Goal: Task Accomplishment & Management: Manage account settings

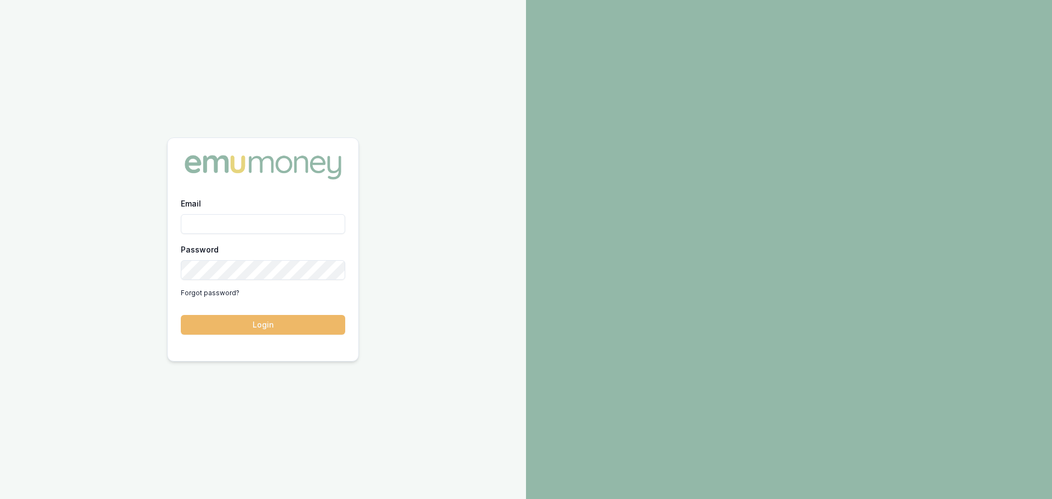
type input "jack.armstrong@emumoney.com.au"
click at [251, 324] on button "Login" at bounding box center [263, 325] width 164 height 20
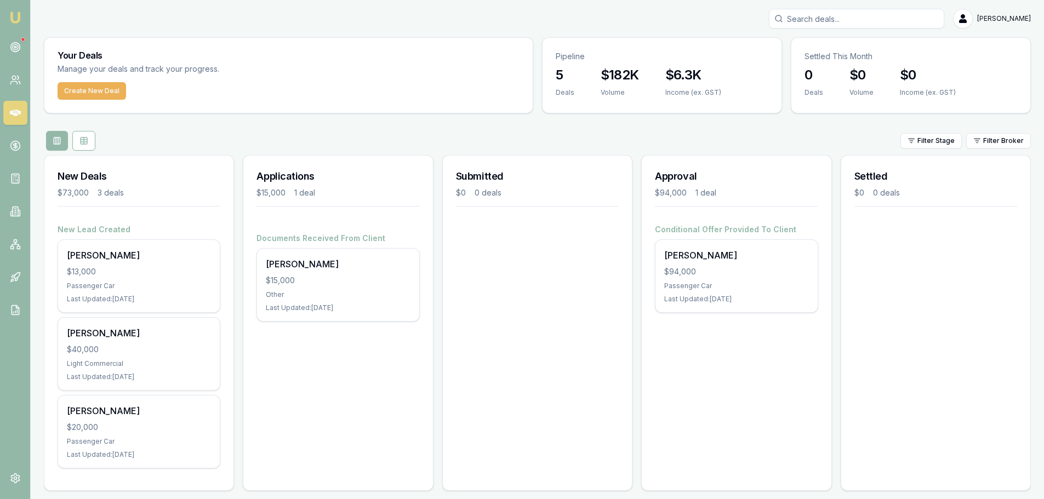
click at [293, 359] on div "Applications $15,000 1 deal Documents Received From Client [PERSON_NAME] $15,00…" at bounding box center [338, 323] width 190 height 336
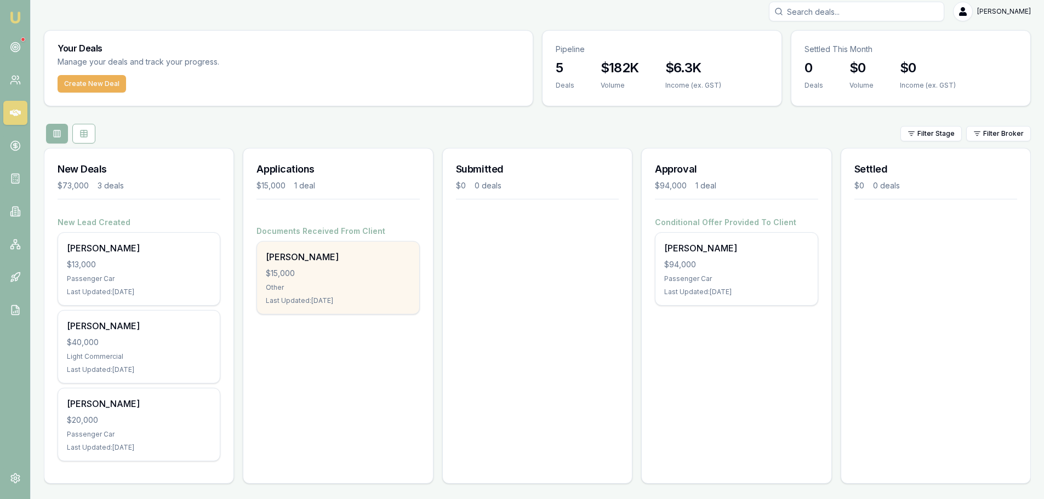
scroll to position [9, 0]
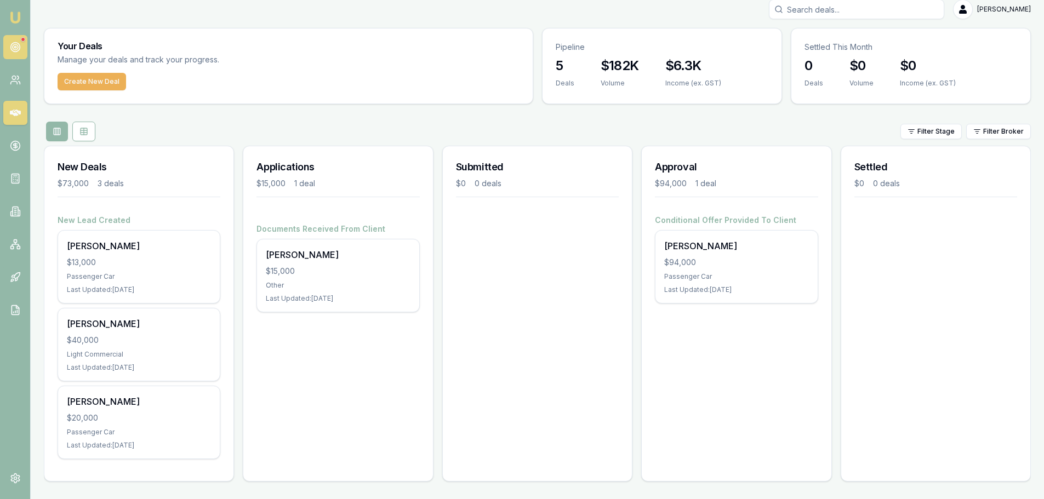
click at [10, 41] on link at bounding box center [15, 47] width 24 height 24
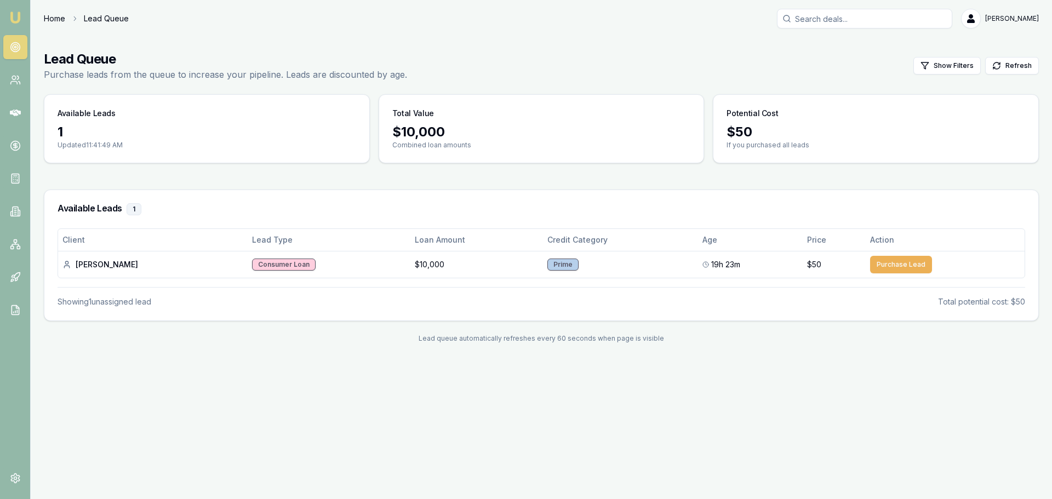
click at [59, 21] on link "Home" at bounding box center [54, 18] width 21 height 11
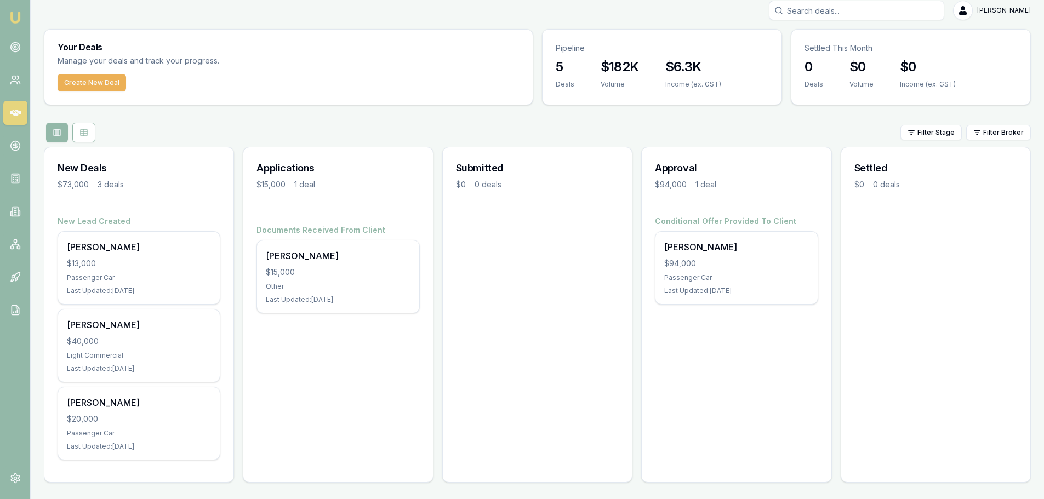
scroll to position [9, 0]
click at [322, 343] on div "Applications $15,000 1 deal Documents Received From Client Wendy James $15,000 …" at bounding box center [338, 314] width 190 height 336
click at [282, 371] on div "Applications $15,000 1 deal Documents Received From Client Wendy James $15,000 …" at bounding box center [338, 314] width 190 height 336
click at [378, 379] on div "Applications $15,000 1 deal Documents Received From Client Wendy James $15,000 …" at bounding box center [338, 314] width 190 height 336
click at [614, 318] on div "Submitted $0 0 deals" at bounding box center [537, 314] width 190 height 336
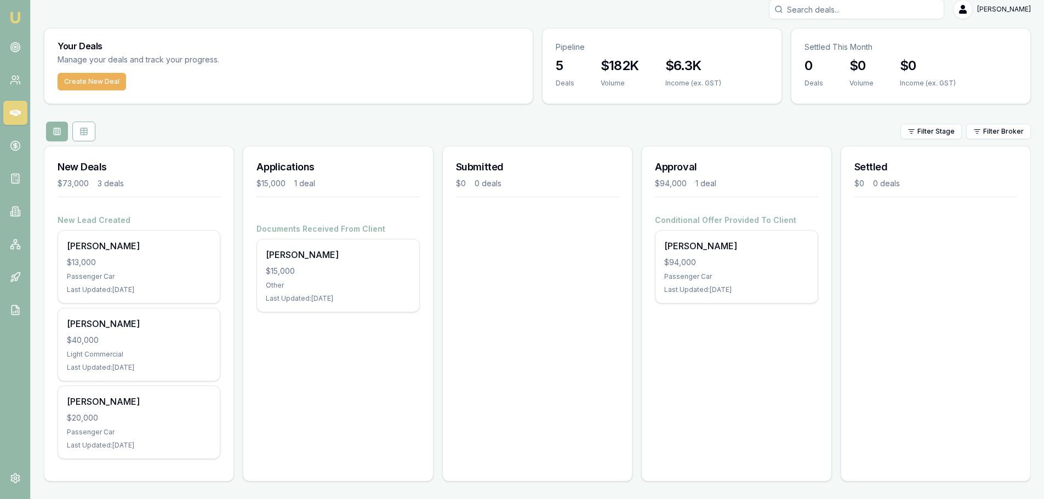
click at [324, 398] on div "Applications $15,000 1 deal Documents Received From Client Wendy James $15,000 …" at bounding box center [338, 314] width 190 height 336
click at [715, 401] on div "Approval $94,000 1 deal Conditional Offer Provided To Client Tyson Reddick $94,…" at bounding box center [736, 314] width 190 height 336
click at [565, 388] on div "Submitted $0 0 deals" at bounding box center [537, 314] width 190 height 336
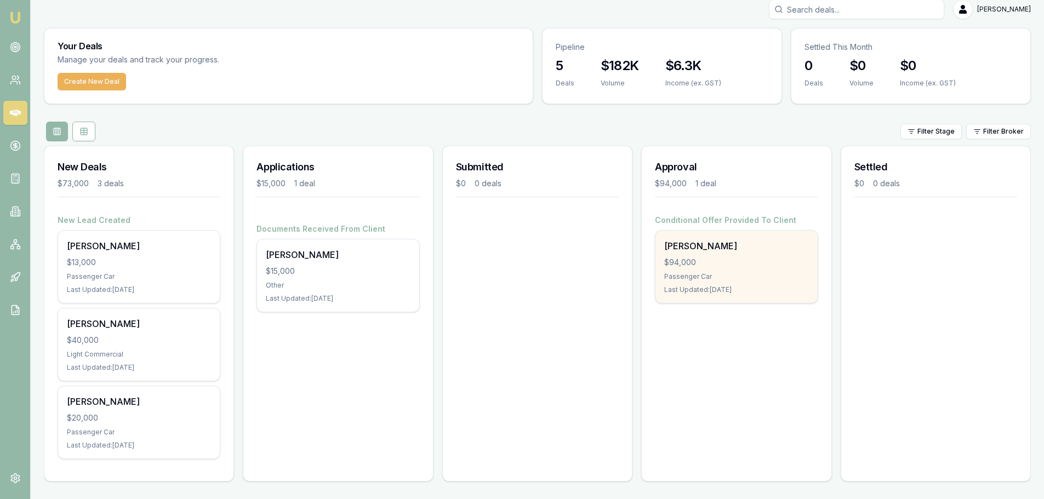
click at [763, 281] on div "Passenger Car" at bounding box center [736, 276] width 144 height 9
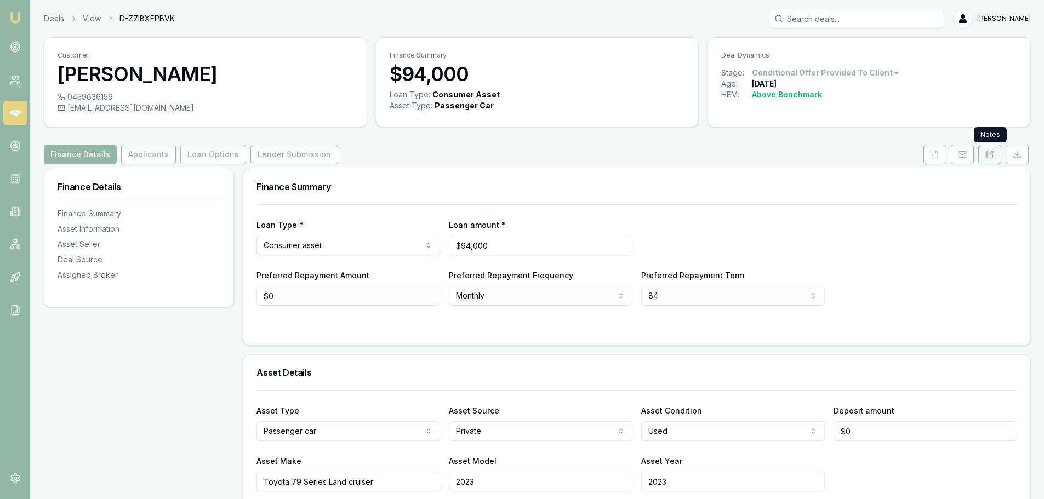
click at [993, 160] on button at bounding box center [989, 155] width 23 height 20
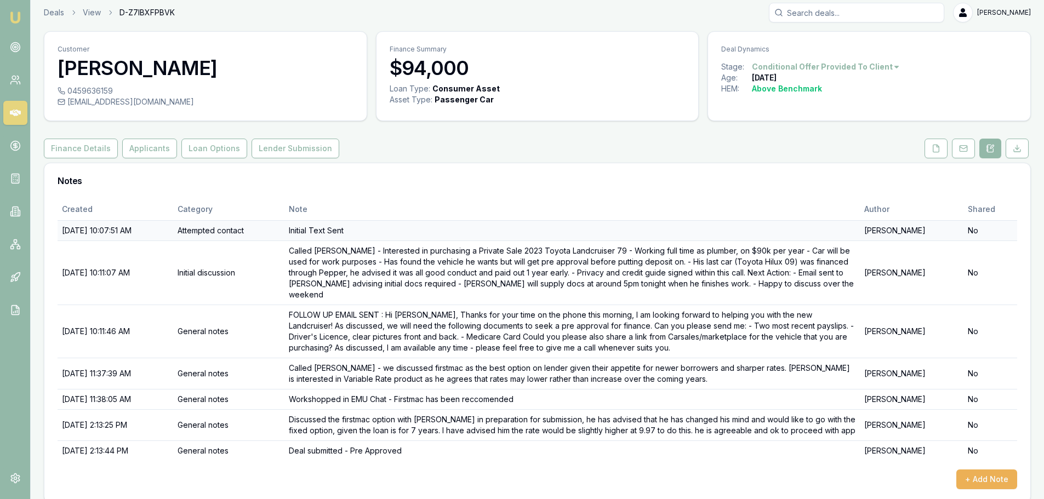
scroll to position [8, 0]
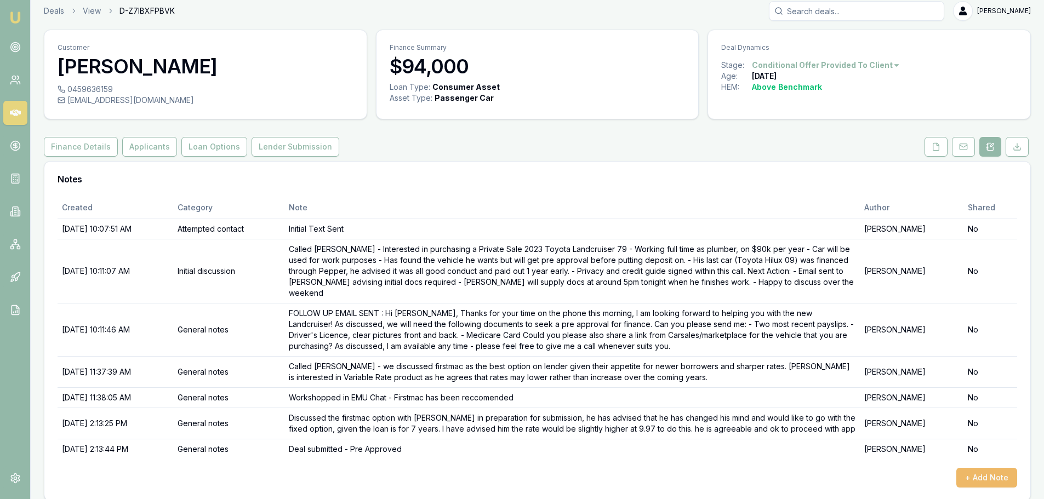
click at [976, 469] on button "+ Add Note" at bounding box center [986, 478] width 61 height 20
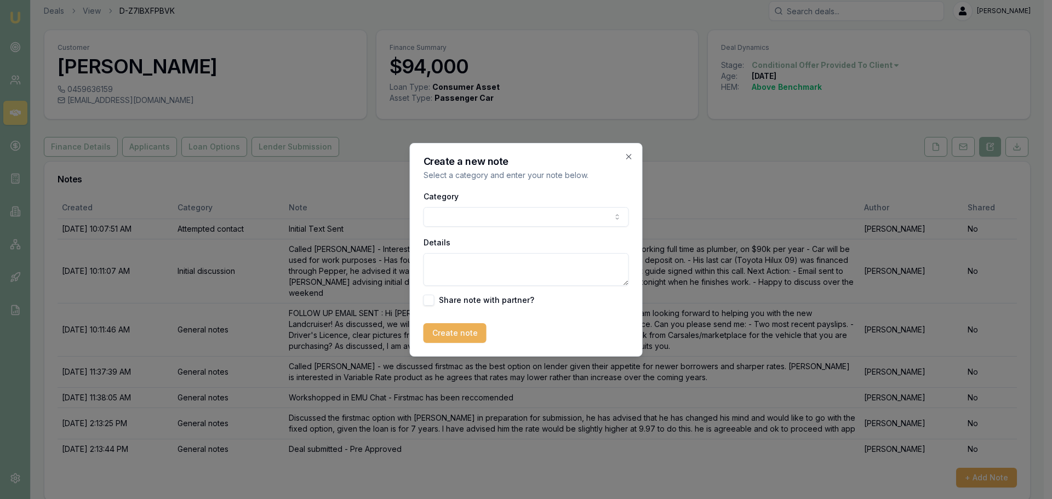
click at [538, 210] on body "Emu Broker Deals View D-Z7IBXFPBVK Jack Armstrong Toggle Menu Customer Tyson Re…" at bounding box center [522, 241] width 1044 height 499
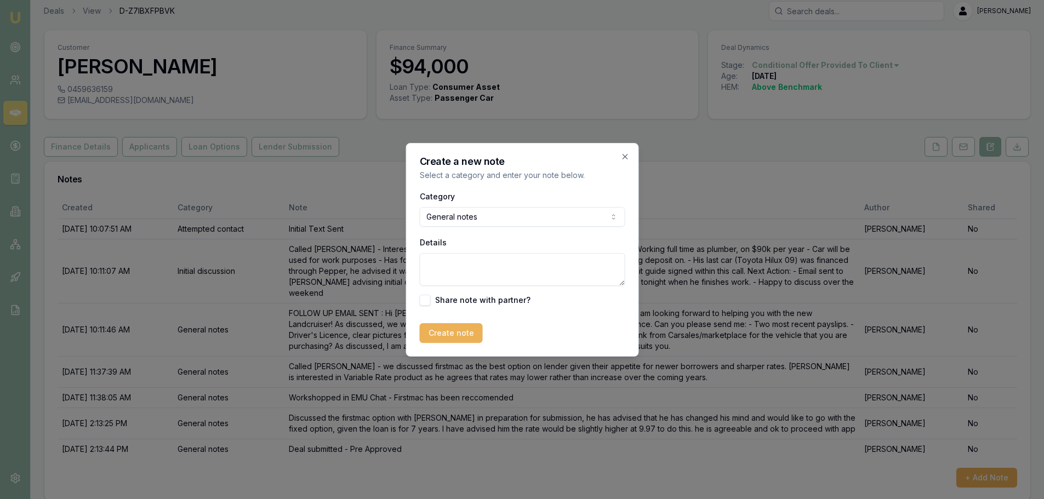
click at [454, 272] on textarea "Details" at bounding box center [521, 269] width 205 height 33
type textarea "Closed deal - customer went ahead with another broker"
click at [463, 334] on button "Create note" at bounding box center [450, 333] width 63 height 20
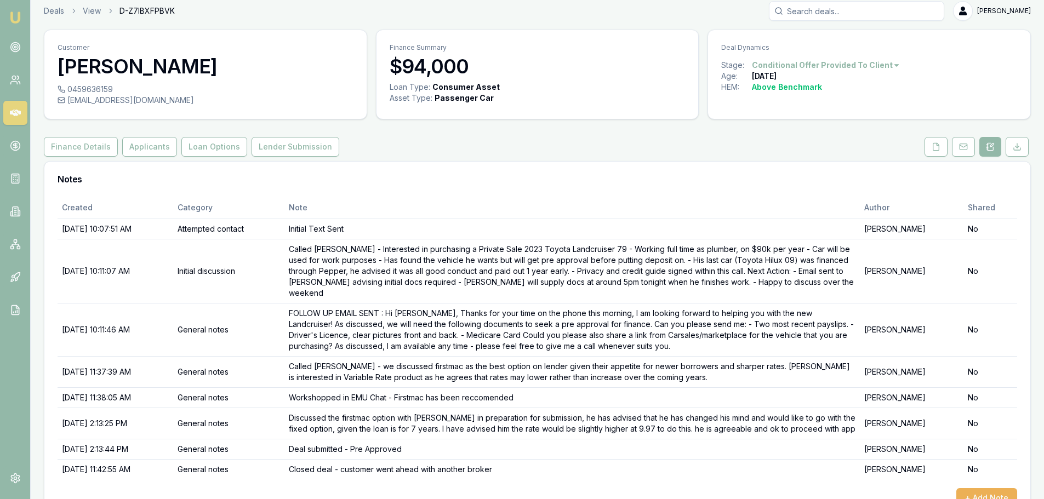
click at [776, 134] on div "Customer Tyson Reddick 0459636159 tysonreddick21@hotmail.com Finance Summary $9…" at bounding box center [537, 276] width 987 height 492
click at [820, 127] on div "Customer Tyson Reddick 0459636159 tysonreddick21@hotmail.com Finance Summary $9…" at bounding box center [537, 276] width 987 height 492
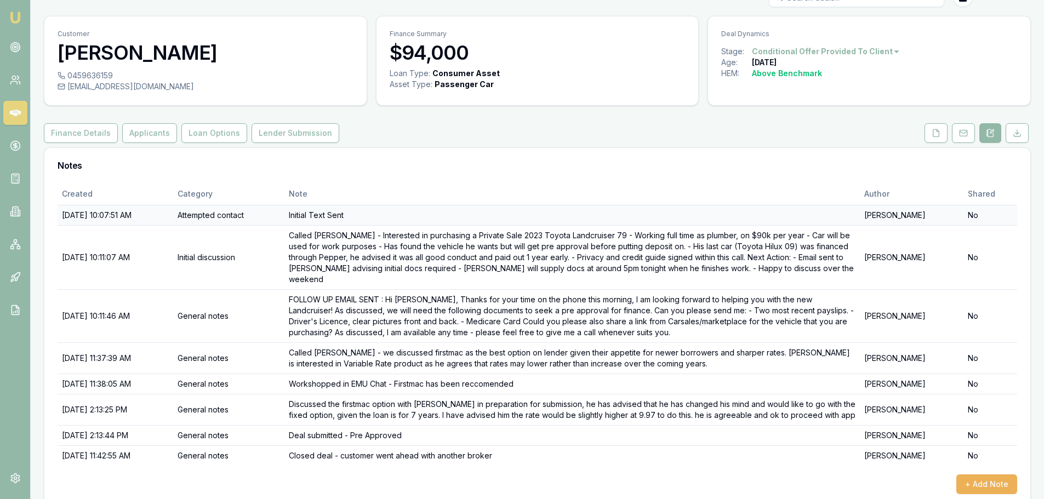
scroll to position [28, 0]
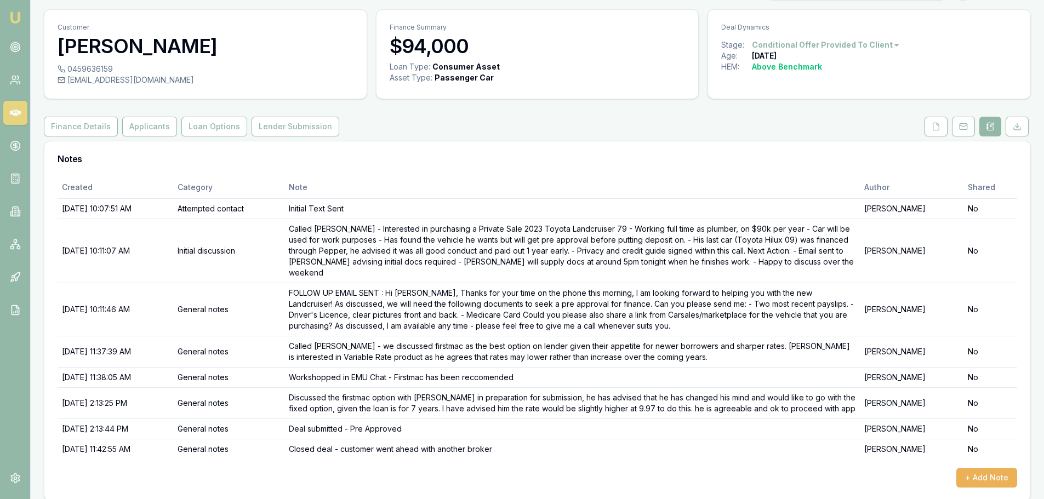
click at [908, 119] on div "Finance Details Applicants Loan Options Lender Submission" at bounding box center [537, 127] width 987 height 20
click at [811, 39] on div "Deal Dynamics" at bounding box center [869, 25] width 322 height 30
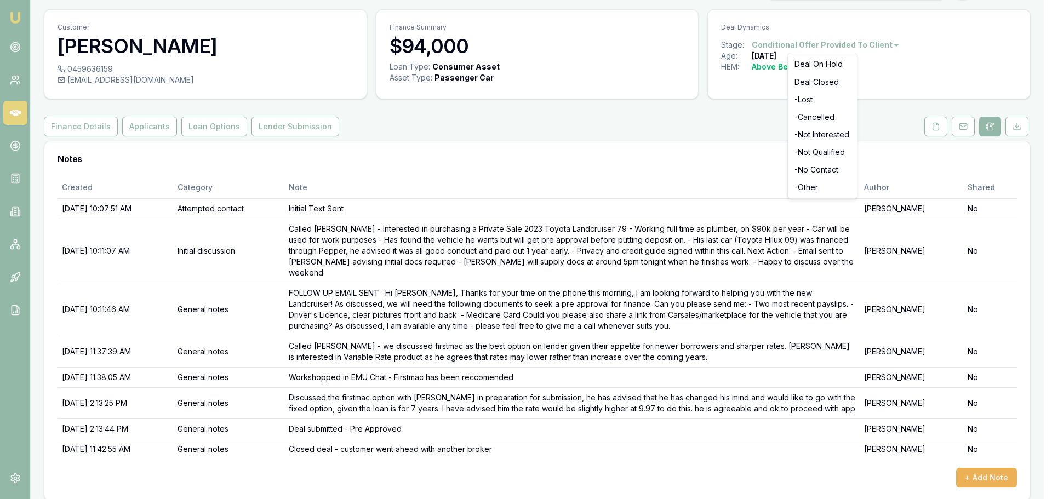
click at [811, 46] on html "Emu Broker Deals View D-Z7IBXFPBVK Jack Armstrong Toggle Menu Customer Tyson Re…" at bounding box center [526, 221] width 1052 height 499
click at [821, 104] on div "- Lost" at bounding box center [822, 100] width 65 height 18
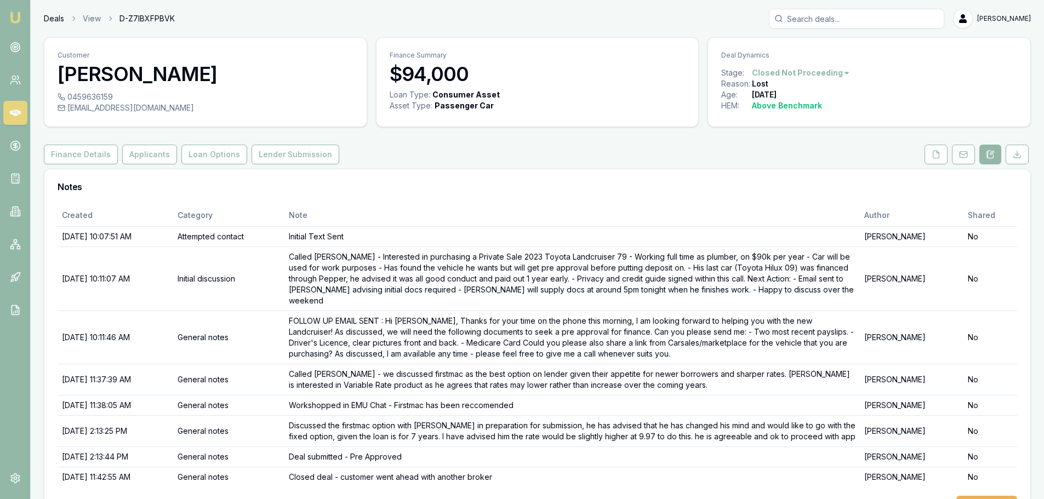
click at [59, 16] on link "Deals" at bounding box center [54, 18] width 20 height 11
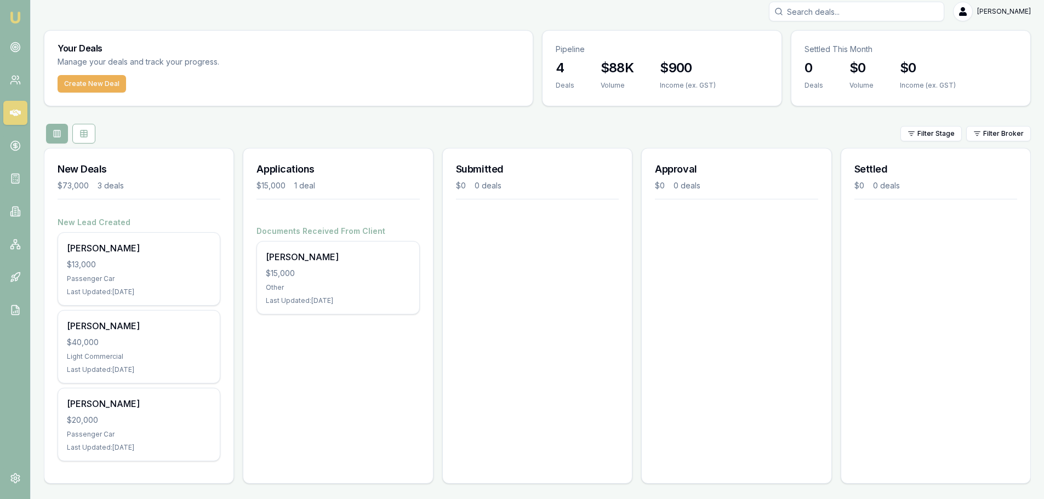
scroll to position [9, 0]
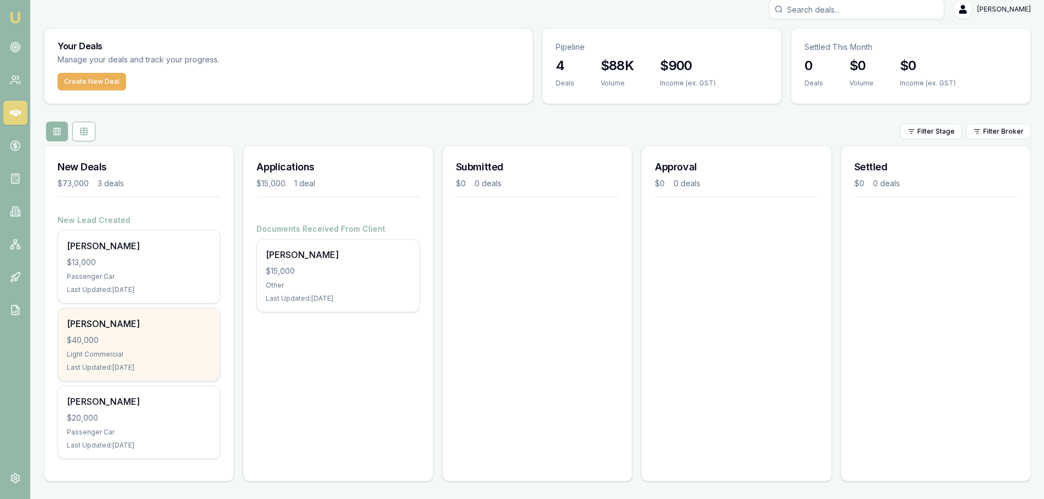
click at [107, 351] on div "Light Commercial" at bounding box center [139, 354] width 144 height 9
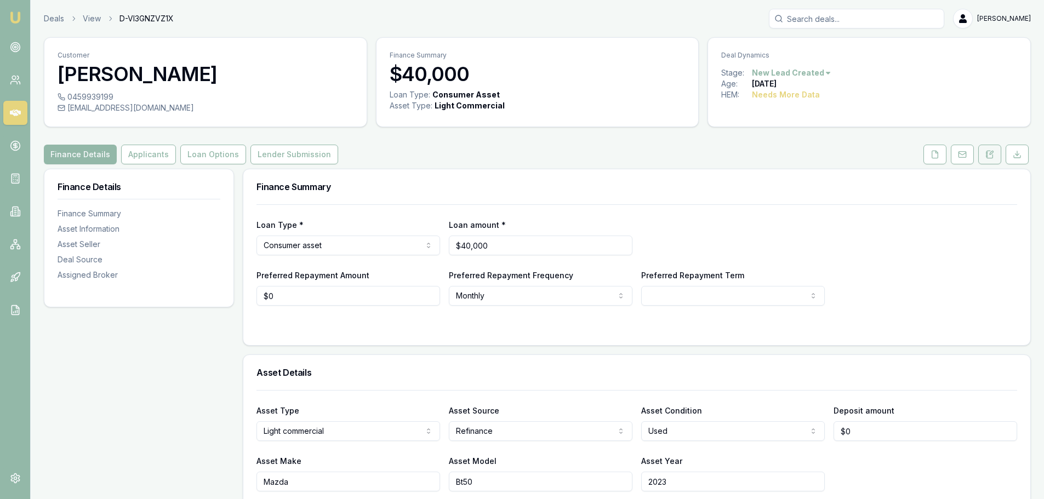
click at [991, 150] on icon at bounding box center [989, 154] width 9 height 9
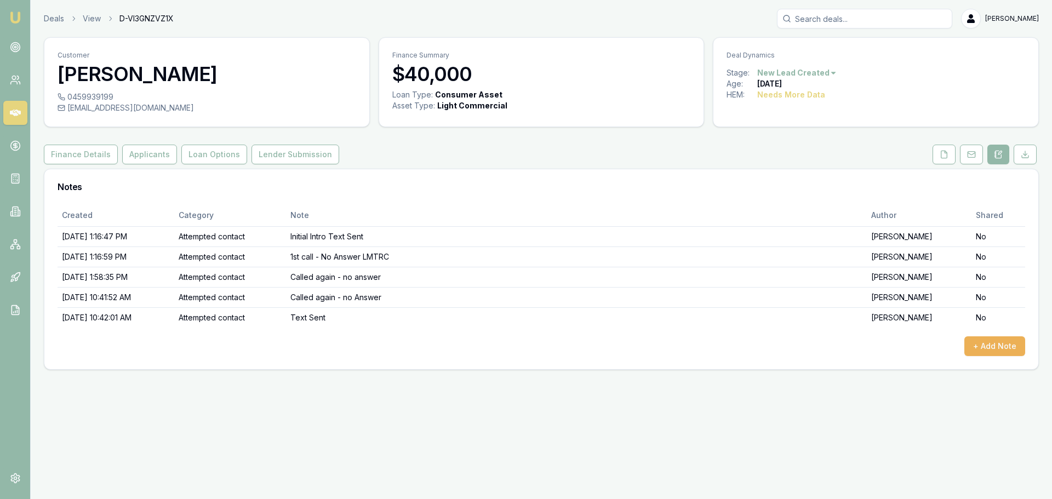
click at [459, 331] on div "Created Category Note Author Shared [DATE] 1:16:47 PM Attempted contact Initial…" at bounding box center [542, 280] width 968 height 152
click at [975, 342] on button "+ Add Note" at bounding box center [994, 346] width 61 height 20
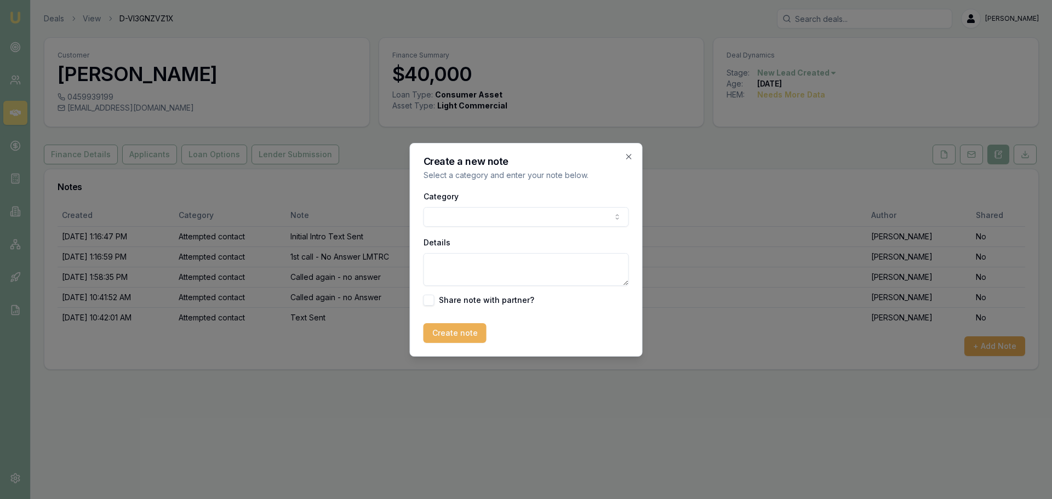
click at [444, 204] on div "Category General notes Attempted contact Follow up reminder Initial discussion …" at bounding box center [526, 208] width 205 height 37
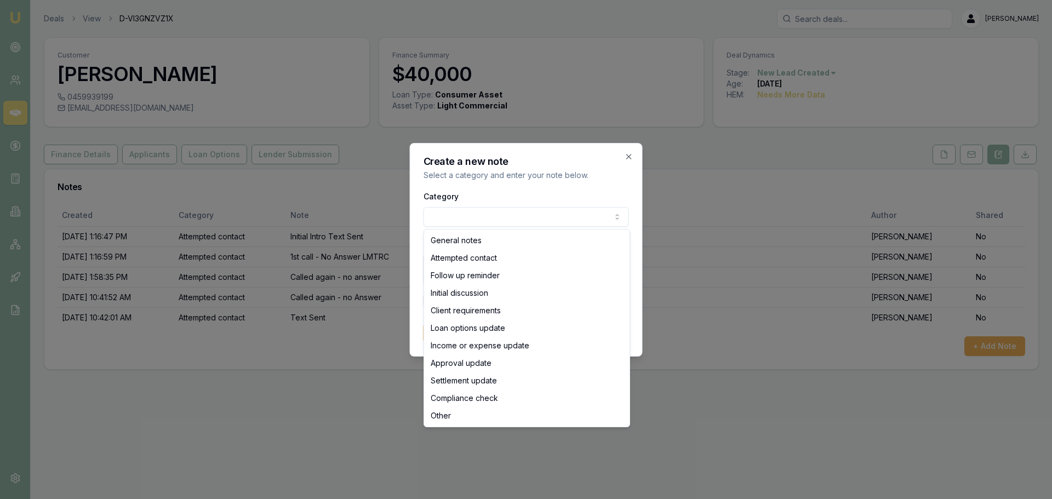
click at [447, 215] on body "Emu Broker Deals View D-VI3GNZVZ1X [PERSON_NAME] Toggle Menu Customer [PERSON_N…" at bounding box center [526, 249] width 1052 height 499
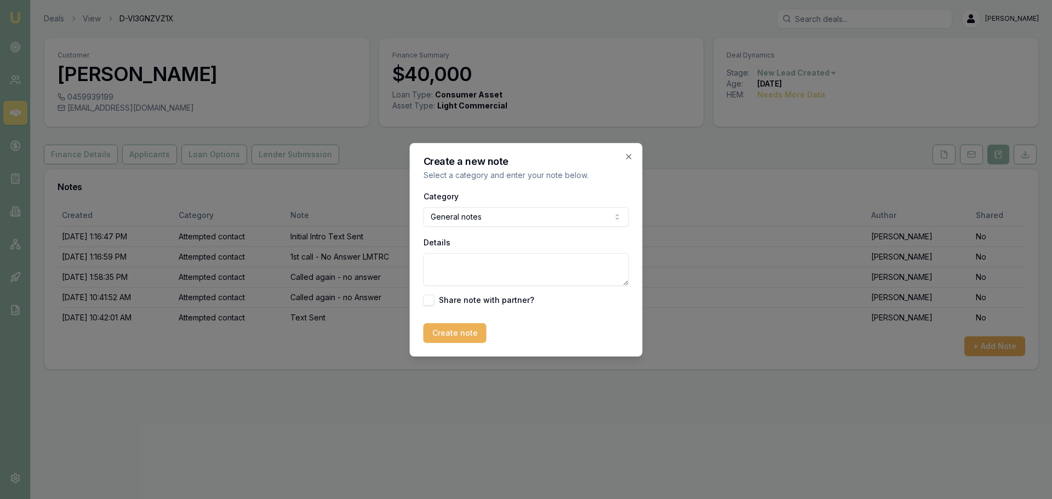
click at [458, 272] on textarea "Details" at bounding box center [526, 269] width 205 height 33
drag, startPoint x: 556, startPoint y: 268, endPoint x: 31, endPoint y: 264, distance: 525.5
click at [32, 264] on body "Emu Broker Deals View D-VI3GNZVZ1X Jack Armstrong Toggle Menu Customer Jake Cor…" at bounding box center [526, 249] width 1052 height 499
type textarea "Follow Up Call - No Answer"
click at [481, 332] on button "Create note" at bounding box center [455, 333] width 63 height 20
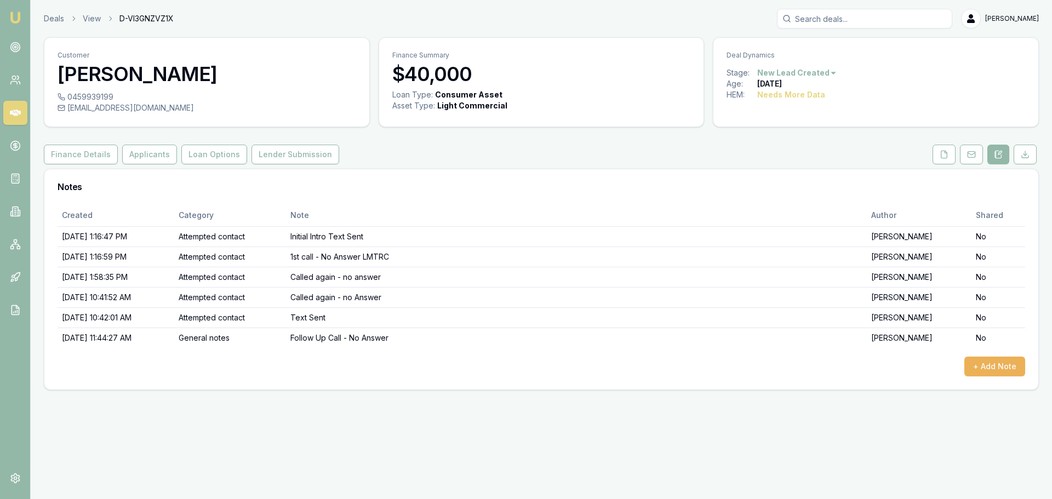
click at [487, 364] on div "+ Add Note" at bounding box center [542, 367] width 968 height 20
click at [797, 72] on html "Emu Broker Deals View D-VI3GNZVZ1X Jack Armstrong Toggle Menu Customer Jake Cor…" at bounding box center [526, 249] width 1052 height 499
click at [788, 197] on div "- No Contact" at bounding box center [795, 198] width 65 height 18
click at [54, 19] on link "Deals" at bounding box center [54, 18] width 20 height 11
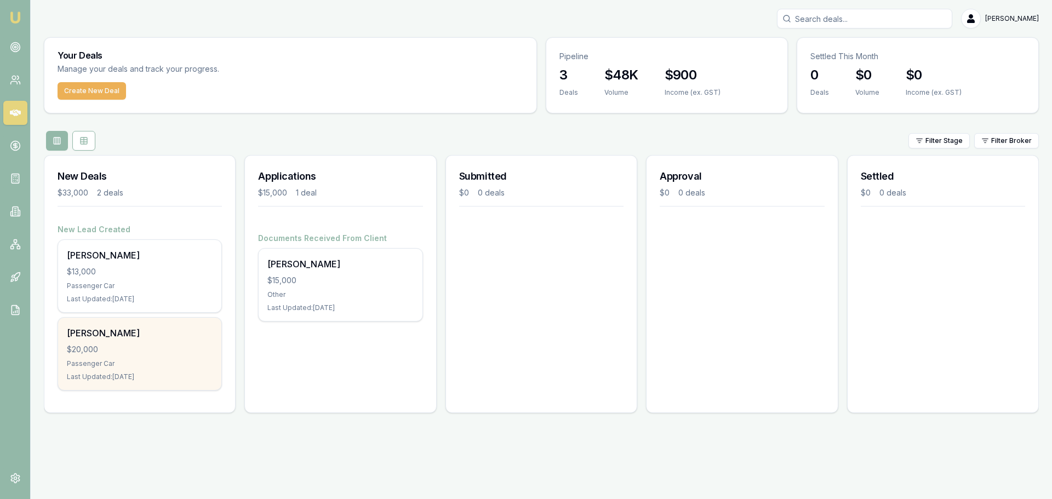
click at [140, 358] on div "[PERSON_NAME] $20,000 Passenger Car Last Updated: [DATE]" at bounding box center [139, 354] width 163 height 72
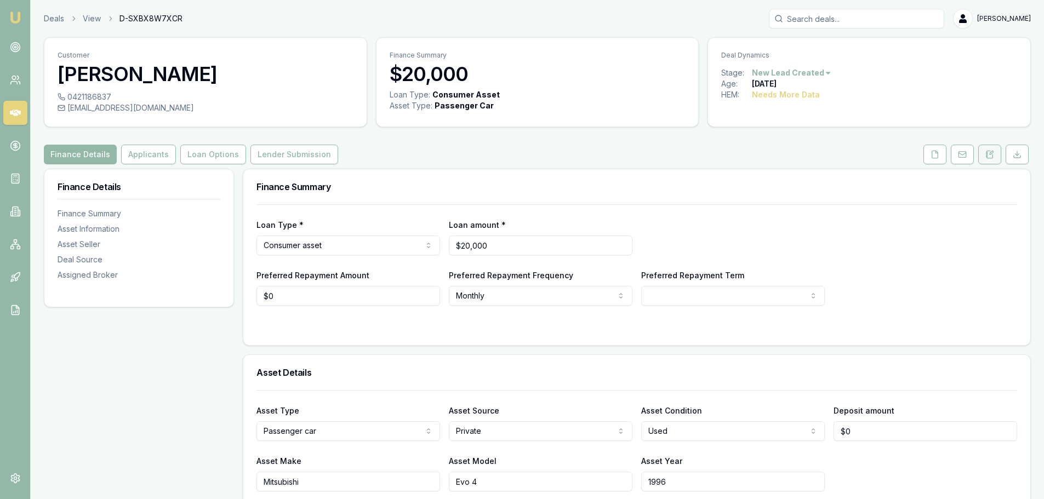
click at [986, 159] on button at bounding box center [989, 155] width 23 height 20
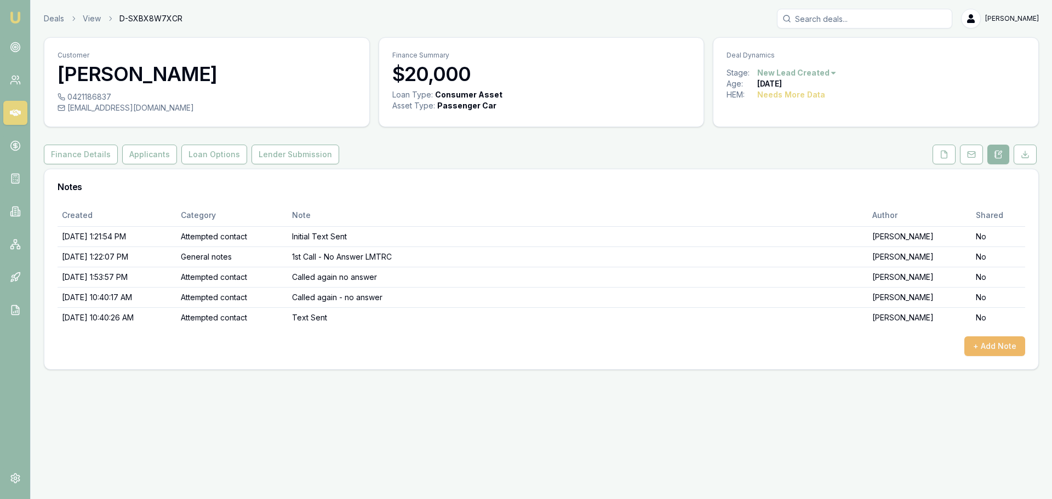
click at [988, 350] on button "+ Add Note" at bounding box center [994, 346] width 61 height 20
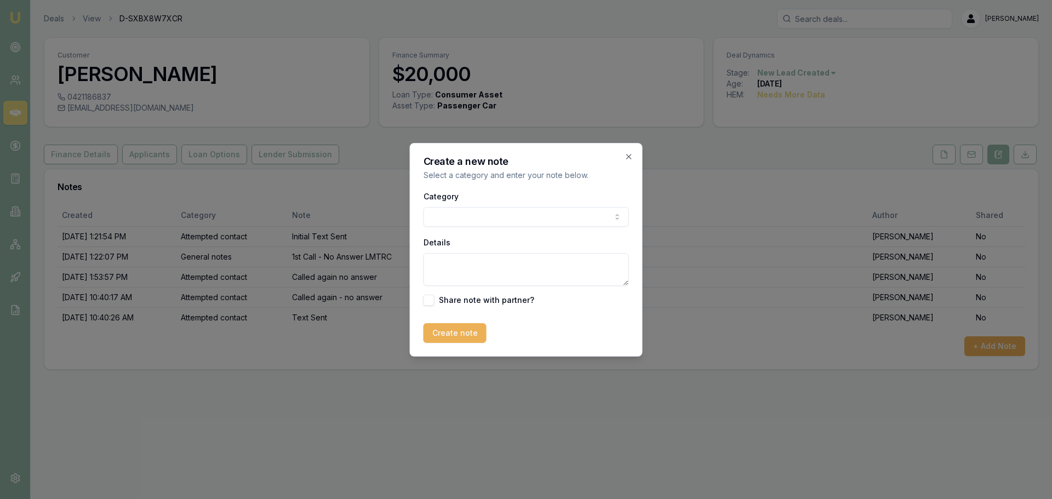
click at [479, 211] on body "Emu Broker Deals View D-SXBX8W7XCR Jack Armstrong Toggle Menu Customer Phillip …" at bounding box center [526, 249] width 1052 height 499
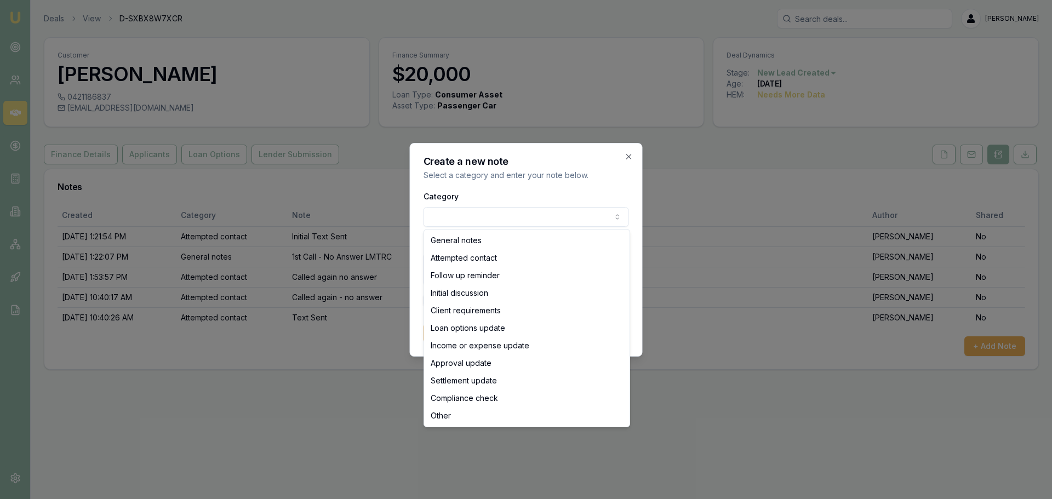
select select "ATTEMPTED_CONTACT"
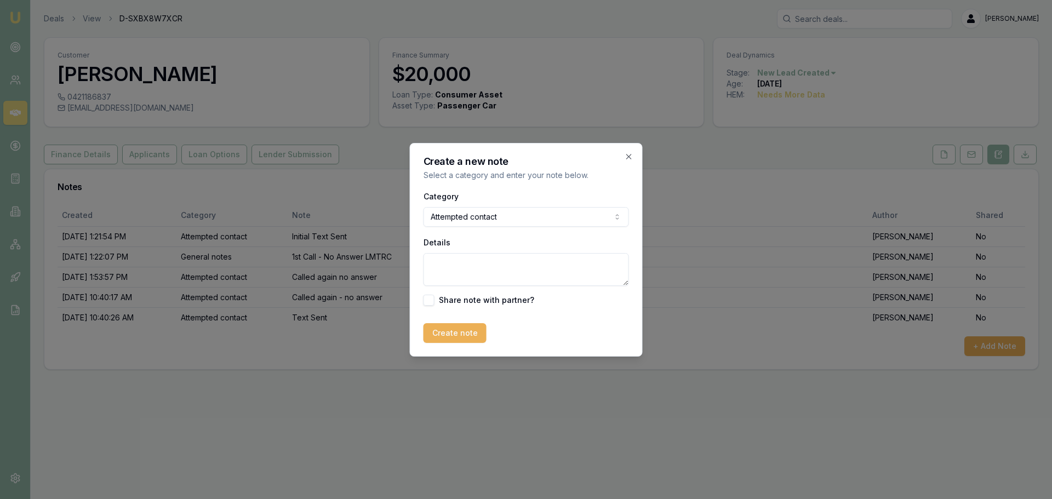
click at [472, 259] on textarea "Details" at bounding box center [526, 269] width 205 height 33
type textarea "Called - No Answer"
click at [451, 326] on button "Create note" at bounding box center [455, 333] width 63 height 20
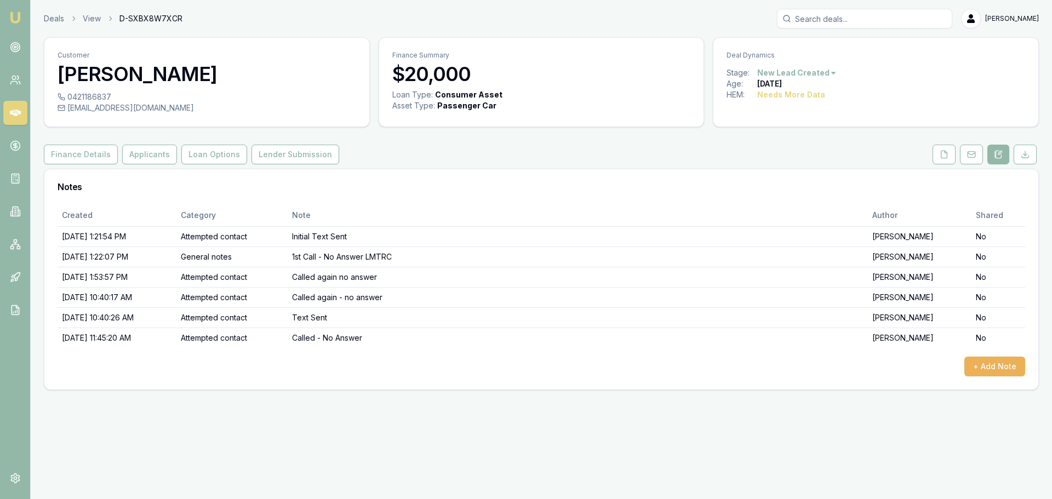
click at [805, 353] on div "Created Category Note Author Shared 8/18/2025, 1:21:54 PM Attempted contact Ini…" at bounding box center [542, 290] width 968 height 172
click at [795, 76] on html "Emu Broker Deals View D-SXBX8W7XCR Jack Armstrong Toggle Menu Customer Phillip …" at bounding box center [526, 249] width 1052 height 499
click at [783, 204] on div "- No Contact" at bounding box center [795, 198] width 65 height 18
click at [391, 481] on div "Emu Broker Deals View D-SXBX8W7XCR [PERSON_NAME] Toggle Menu Customer [PERSON_N…" at bounding box center [526, 249] width 1052 height 499
click at [52, 20] on link "Deals" at bounding box center [54, 18] width 20 height 11
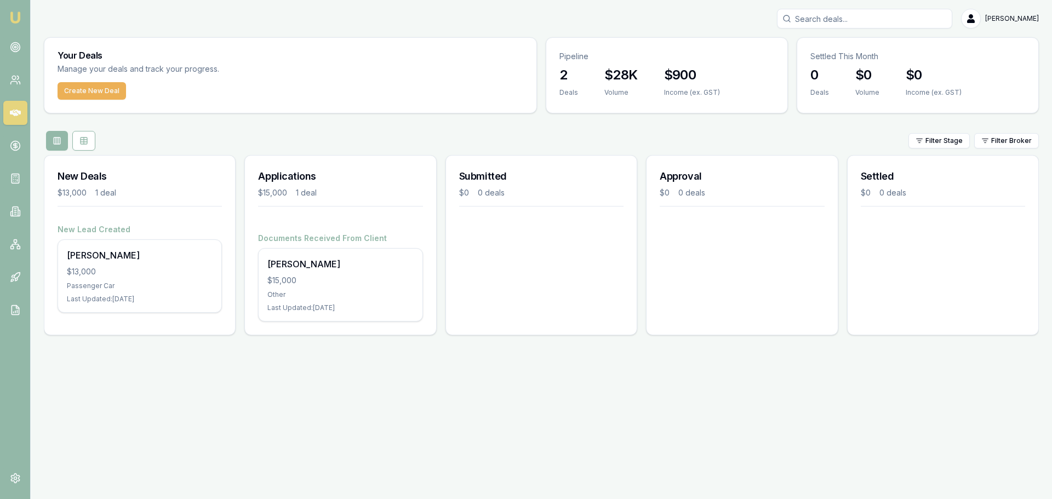
click at [575, 299] on div "Submitted $0 0 deals" at bounding box center [541, 245] width 192 height 180
click at [235, 294] on div "New Lead Created adison harris $13,000 Passenger Car Last Updated: 1 day ago" at bounding box center [139, 279] width 191 height 111
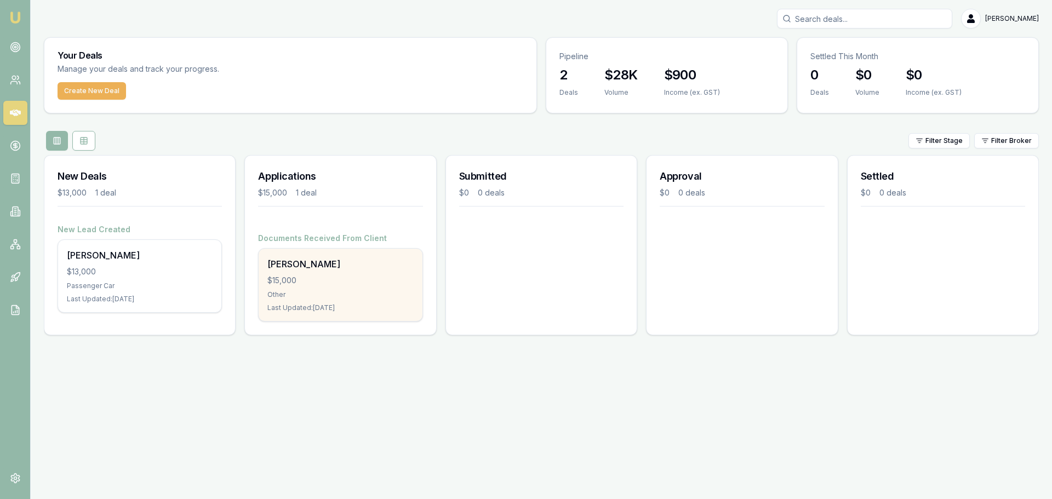
click at [324, 313] on div "Wendy James $15,000 Other Last Updated: 1 day ago" at bounding box center [340, 285] width 163 height 72
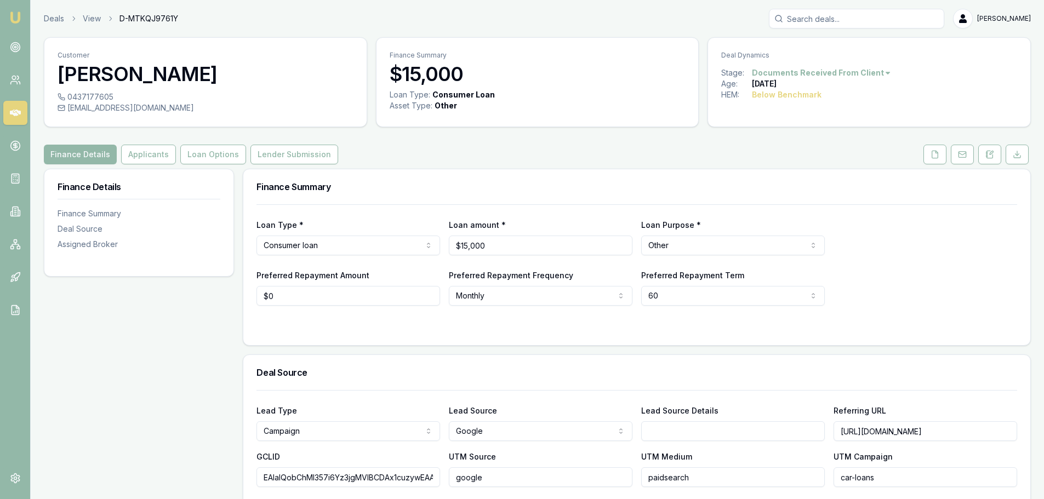
drag, startPoint x: 987, startPoint y: 152, endPoint x: 976, endPoint y: 155, distance: 11.2
click at [987, 152] on icon at bounding box center [987, 152] width 2 height 0
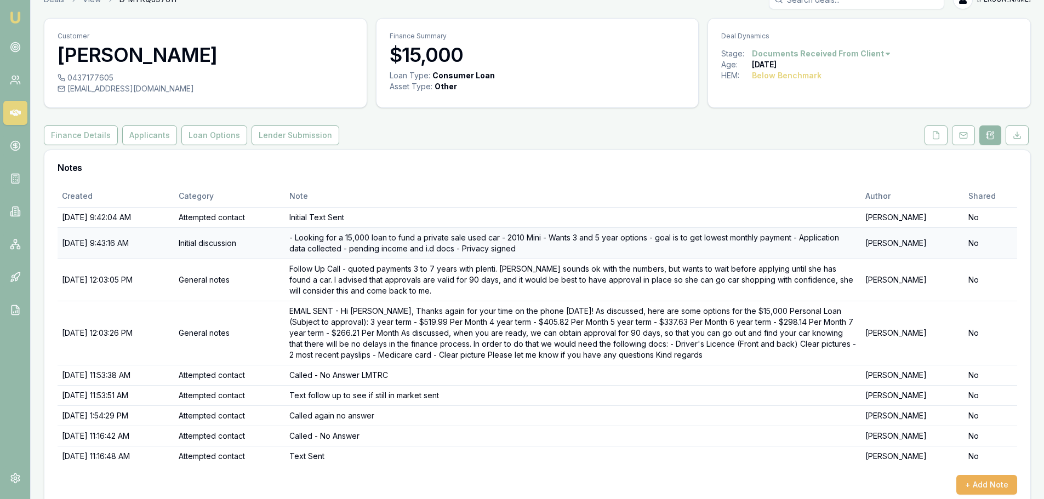
scroll to position [37, 0]
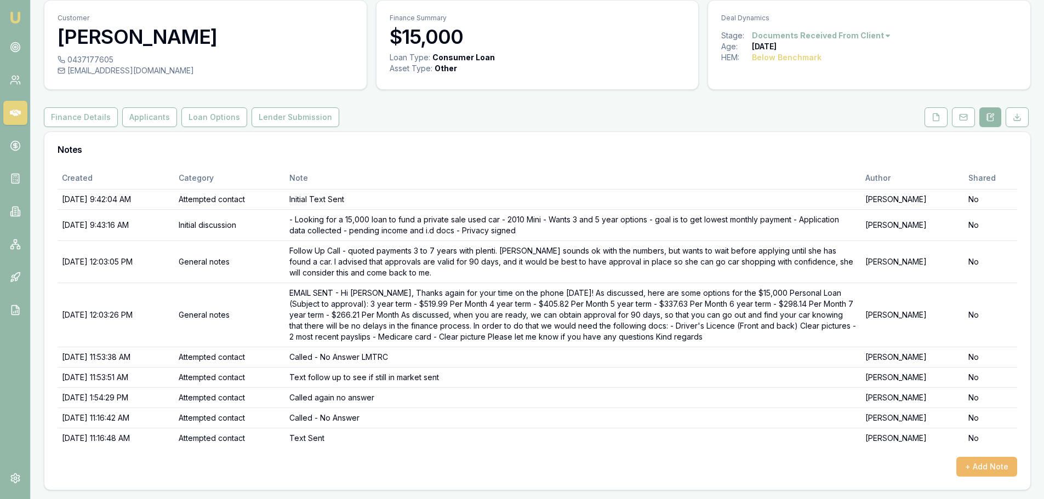
click at [975, 463] on button "+ Add Note" at bounding box center [986, 467] width 61 height 20
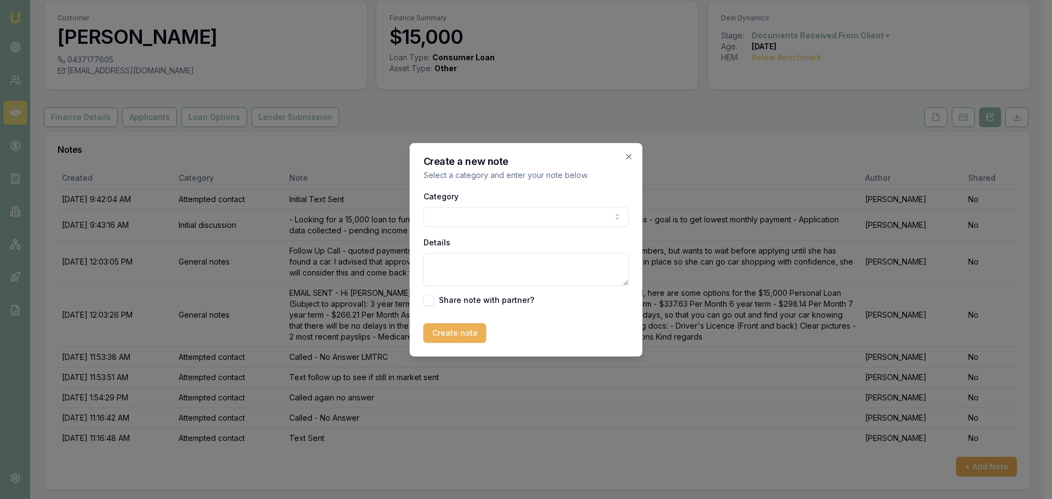
click at [617, 222] on body "Emu Broker Deals View D-MTKQJ9761Y Jack Armstrong Toggle Menu Customer Wendy Ja…" at bounding box center [522, 212] width 1044 height 499
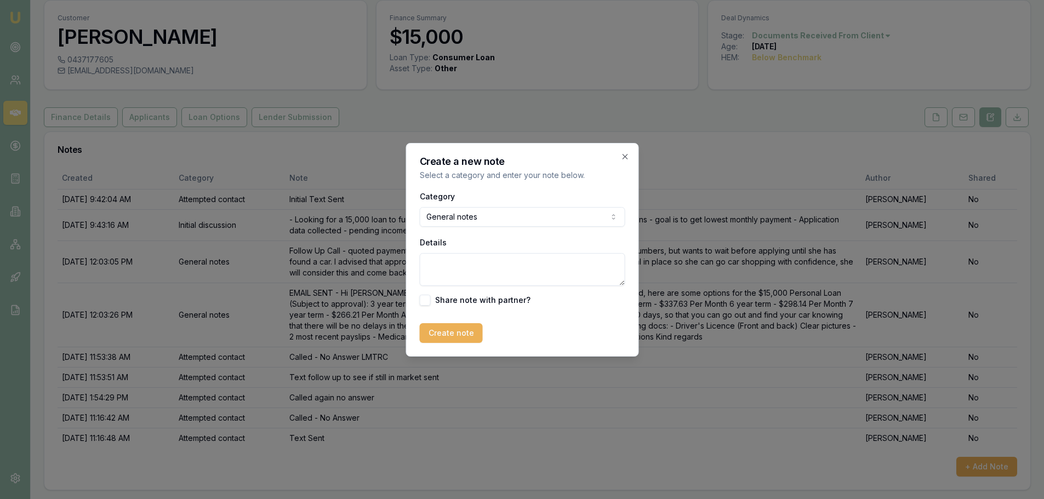
click at [488, 268] on textarea "Details" at bounding box center [521, 269] width 205 height 33
type textarea "Called - no answer"
click at [432, 336] on button "Create note" at bounding box center [450, 333] width 63 height 20
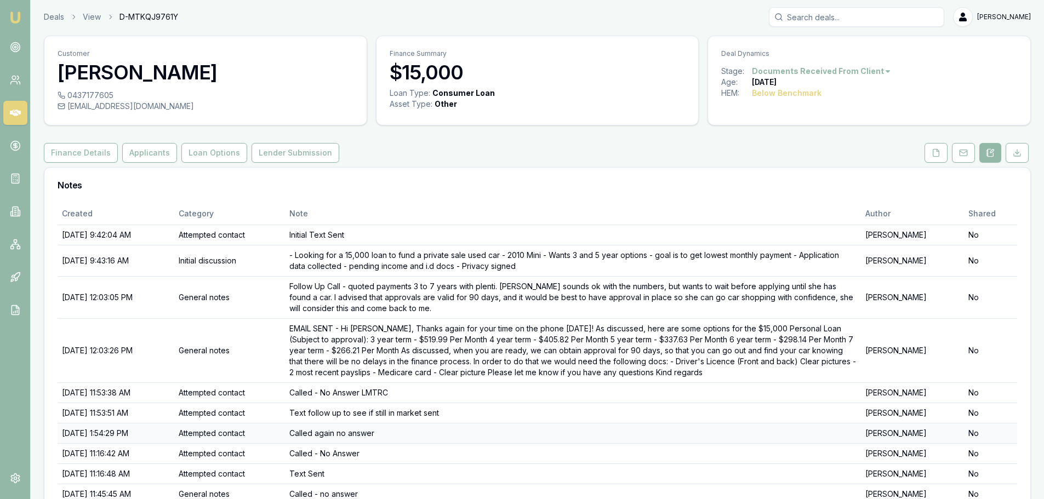
scroll to position [0, 0]
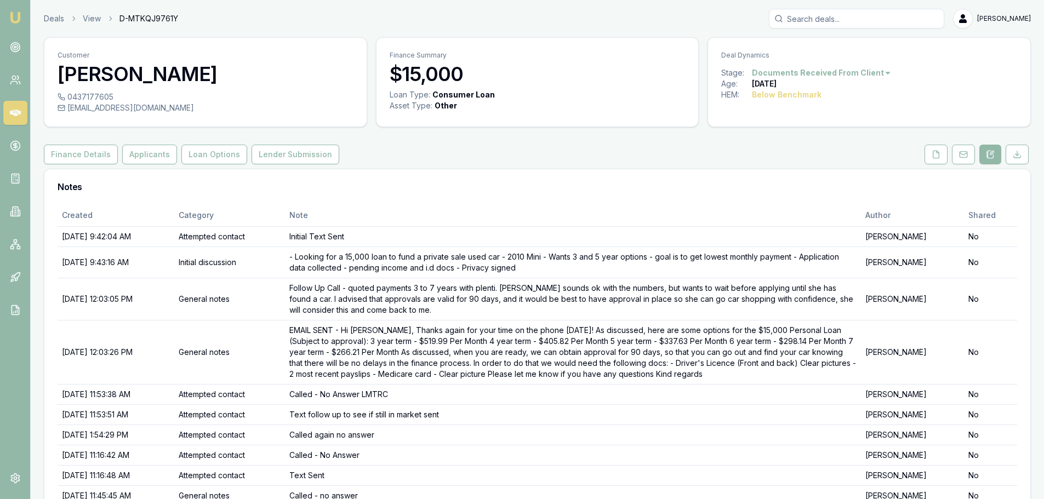
click at [392, 204] on div "Notes" at bounding box center [537, 186] width 986 height 35
click at [805, 72] on html "Emu Broker Deals View D-MTKQJ9761Y Jack Armstrong Toggle Menu Customer Wendy Ja…" at bounding box center [522, 249] width 1044 height 499
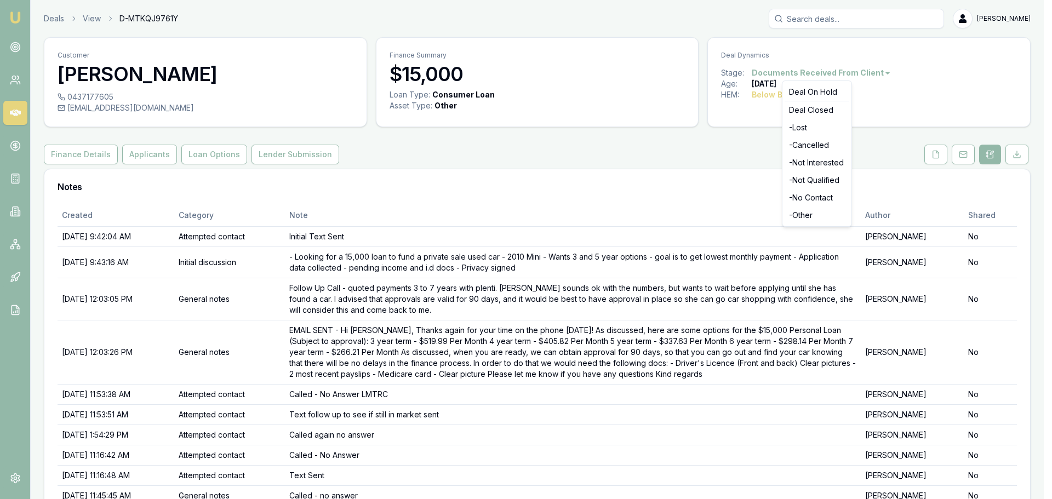
click at [624, 206] on html "Emu Broker Deals View D-MTKQJ9761Y Jack Armstrong Toggle Menu Customer Wendy Ja…" at bounding box center [526, 249] width 1052 height 499
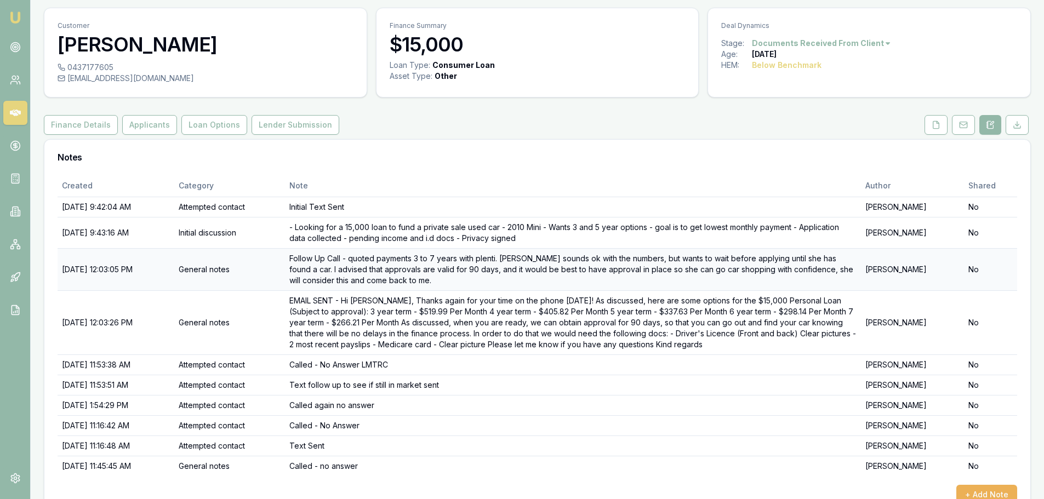
scroll to position [58, 0]
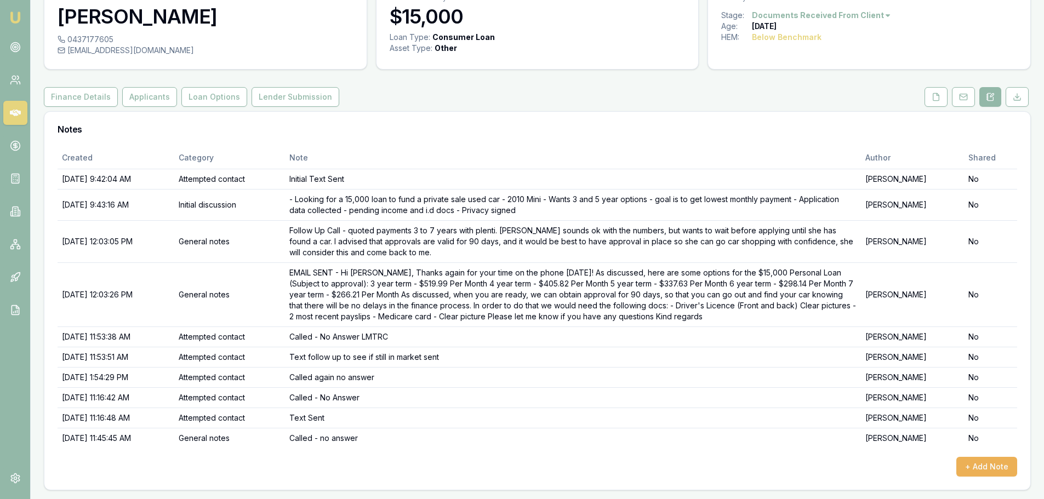
click at [957, 473] on div "+ Add Note" at bounding box center [537, 467] width 959 height 20
click at [975, 470] on button "+ Add Note" at bounding box center [986, 467] width 61 height 20
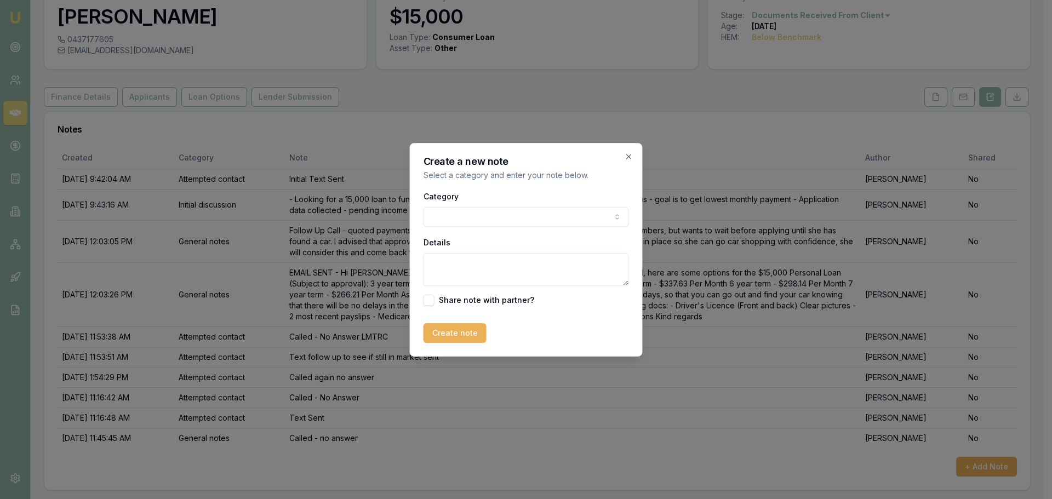
click at [470, 214] on body "Emu Broker Deals View D-MTKQJ9761Y Jack Armstrong Toggle Menu Customer Wendy Ja…" at bounding box center [522, 191] width 1044 height 499
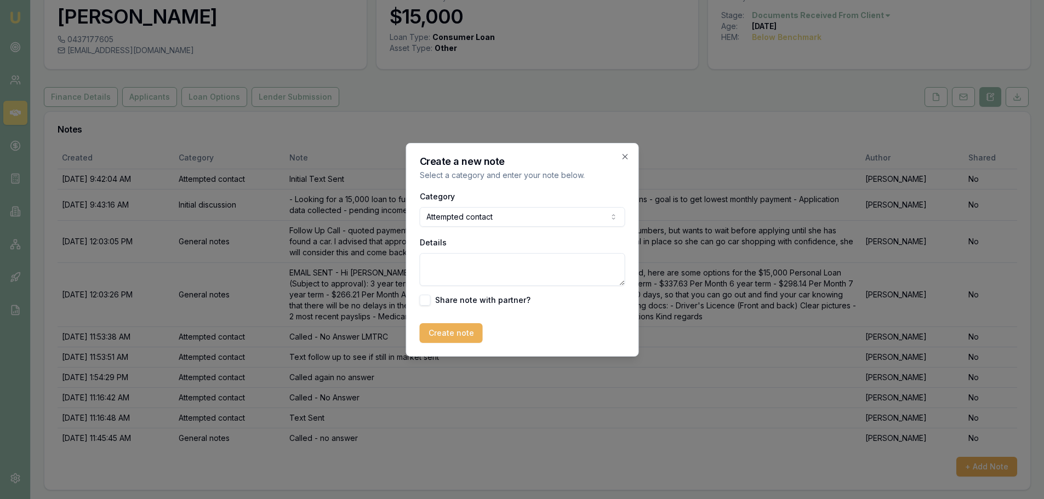
click at [488, 218] on body "Emu Broker Deals View D-MTKQJ9761Y Jack Armstrong Toggle Menu Customer Wendy Ja…" at bounding box center [522, 191] width 1044 height 499
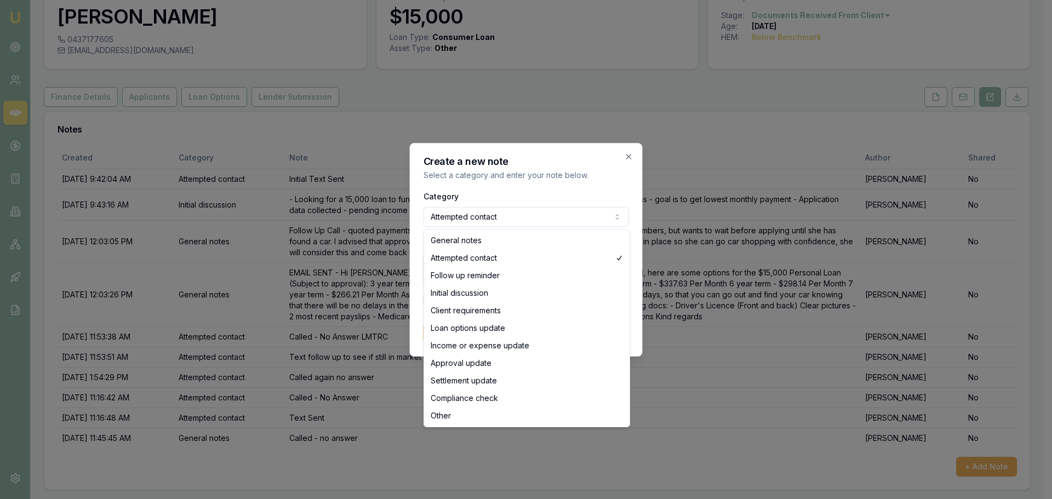
select select "GENERAL_NOTES"
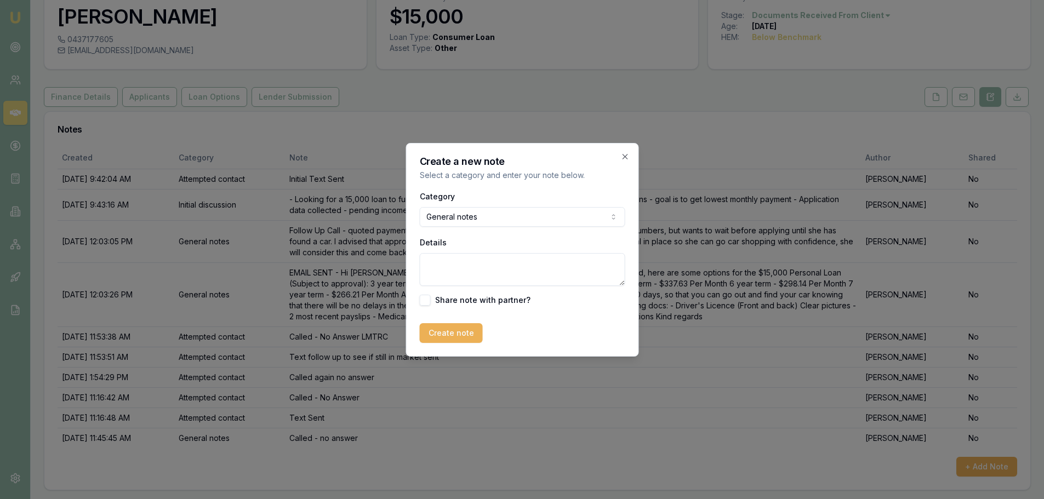
click at [461, 270] on textarea "Details" at bounding box center [521, 269] width 205 height 33
type textarea "Wendy text back advising that she is no longer in the market"
click at [468, 331] on button "Create note" at bounding box center [450, 333] width 63 height 20
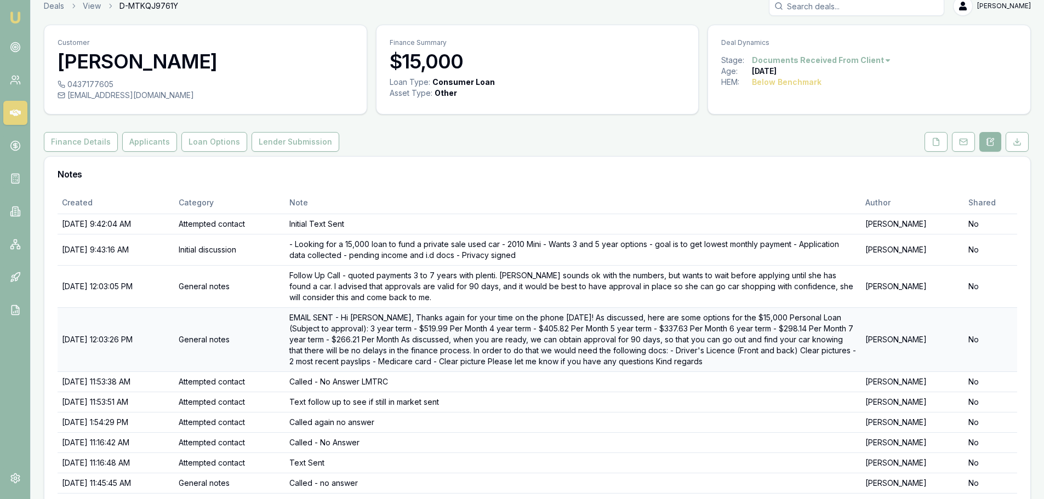
scroll to position [0, 0]
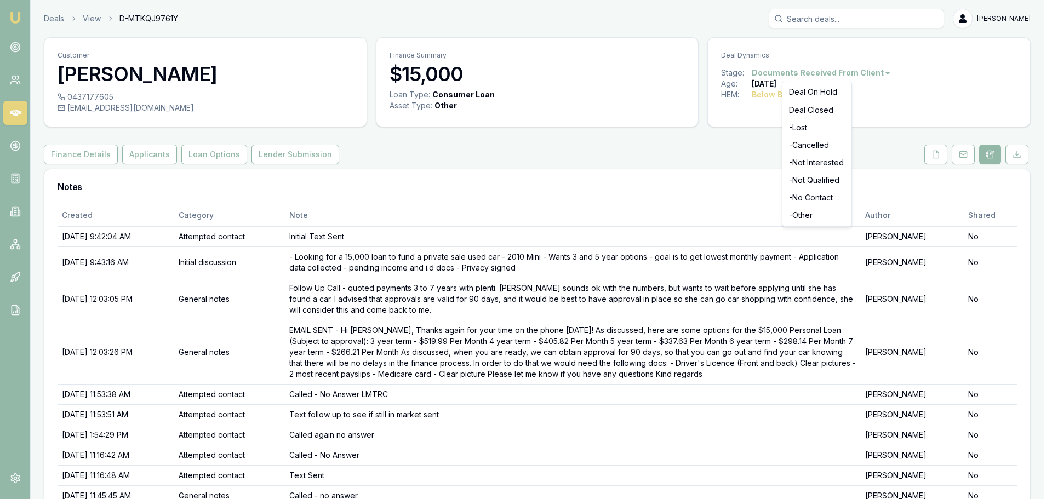
click at [871, 68] on html "Emu Broker Deals View D-MTKQJ9761Y Jack Armstrong Toggle Menu Customer Wendy Ja…" at bounding box center [526, 249] width 1052 height 499
click at [817, 131] on div "- Lost" at bounding box center [817, 128] width 65 height 18
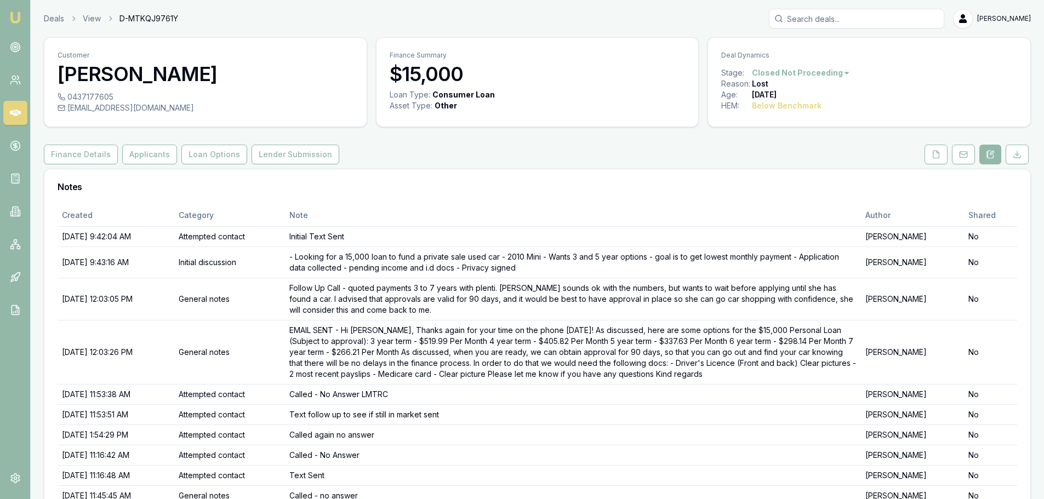
click at [50, 9] on div "Deals View D-MTKQJ9761Y [PERSON_NAME]" at bounding box center [537, 19] width 987 height 20
click at [53, 18] on link "Deals" at bounding box center [54, 18] width 20 height 11
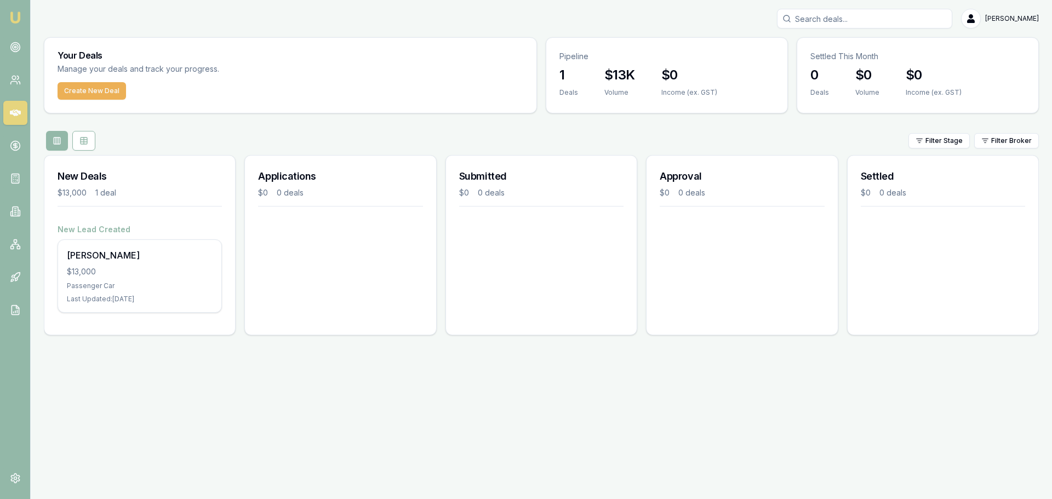
drag, startPoint x: 344, startPoint y: 250, endPoint x: 580, endPoint y: 276, distance: 237.5
click at [346, 252] on div "Applications $0 0 deals" at bounding box center [340, 245] width 192 height 180
click at [10, 45] on circle at bounding box center [14, 47] width 9 height 9
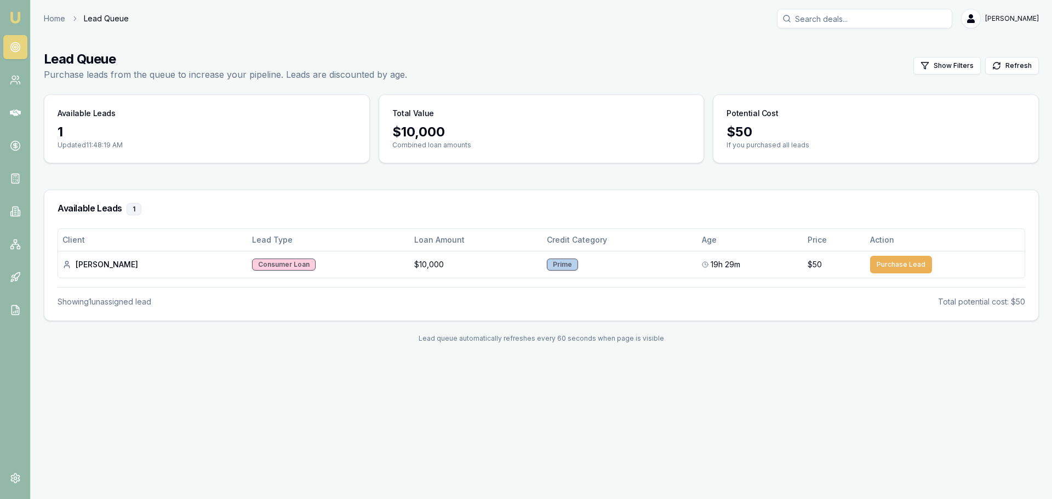
click at [380, 405] on div "Emu Broker Home Lead Queue [PERSON_NAME] Toggle Menu Lead Queue Purchase leads …" at bounding box center [526, 249] width 1052 height 499
